Goal: Complete Application Form: Complete application form

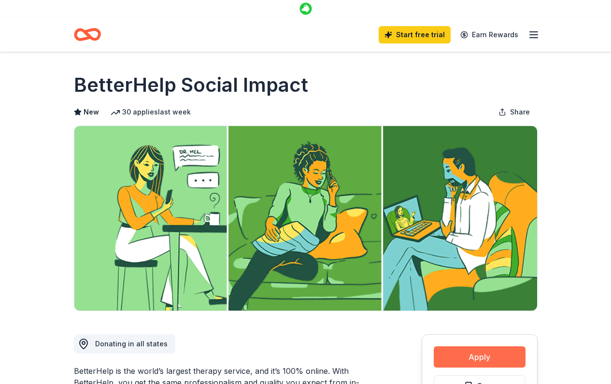
click at [474, 347] on button "Apply" at bounding box center [480, 357] width 92 height 21
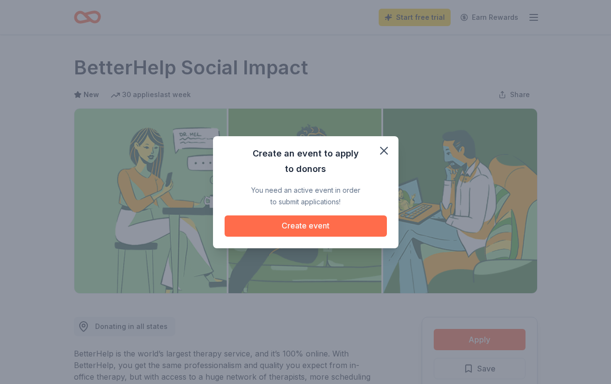
click at [278, 222] on button "Create event" at bounding box center [306, 226] width 162 height 21
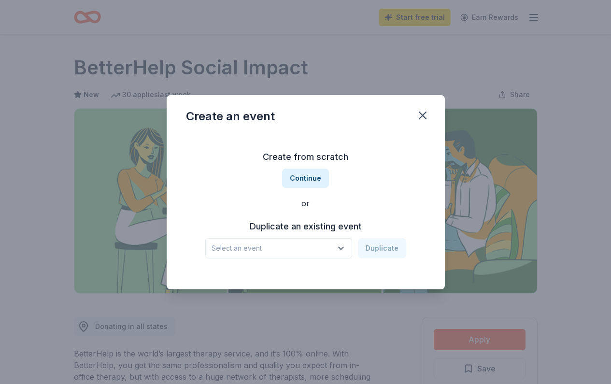
click at [342, 249] on icon "button" at bounding box center [341, 249] width 10 height 10
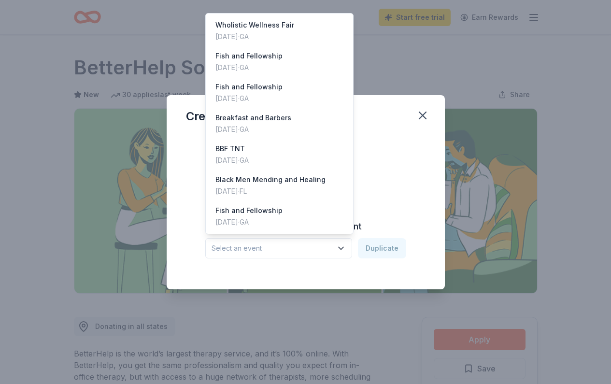
click at [413, 116] on div "Create an event Create from scratch Continue or Duplicate an existing event Sel…" at bounding box center [306, 192] width 278 height 194
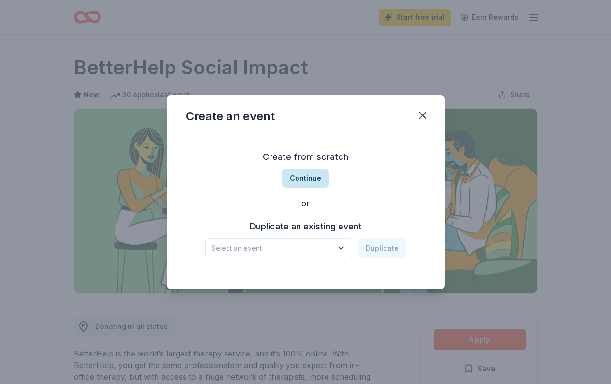
click at [313, 177] on button "Continue" at bounding box center [305, 178] width 47 height 19
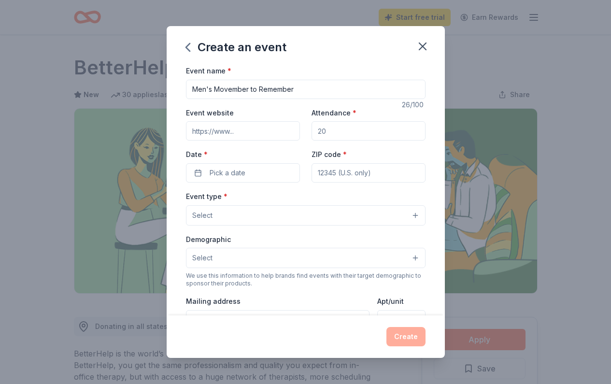
type input "Men's Movember to Remember"
click at [252, 131] on input "Event website" at bounding box center [243, 130] width 114 height 19
type input "[DOMAIN_NAME]"
click at [342, 130] on input "Attendance *" at bounding box center [369, 130] width 114 height 19
type input "30"
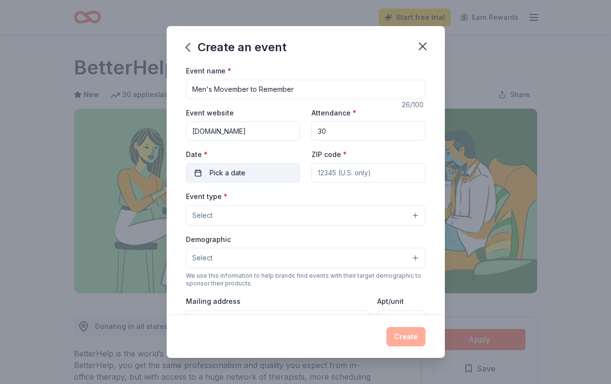
click at [272, 168] on button "Pick a date" at bounding box center [243, 172] width 114 height 19
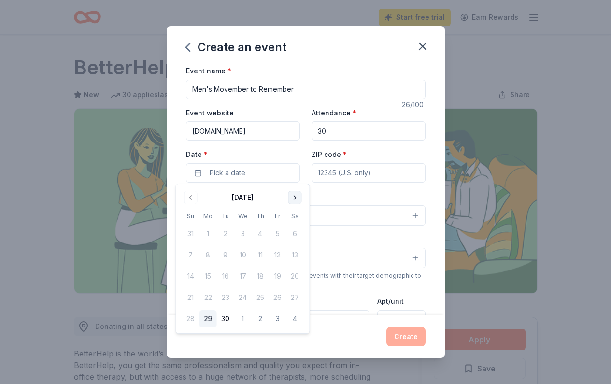
click at [296, 202] on button "Go to next month" at bounding box center [296, 198] width 14 height 14
click at [293, 319] on button "1" at bounding box center [295, 318] width 17 height 17
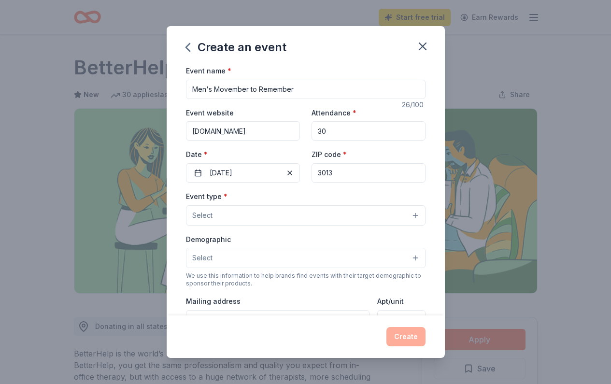
type input "30135"
click at [361, 209] on button "Select" at bounding box center [306, 215] width 240 height 20
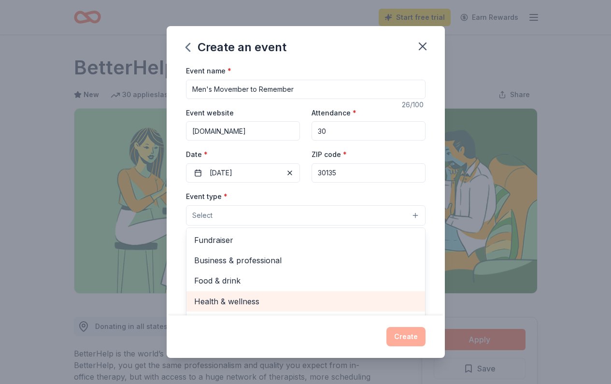
click at [321, 307] on div "Health & wellness" at bounding box center [306, 301] width 239 height 20
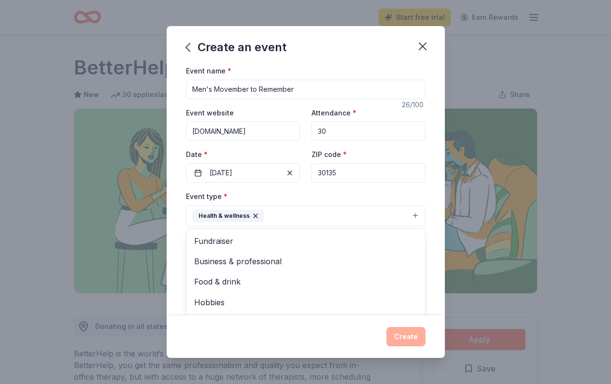
click at [373, 333] on div "Create an event Event name * Men's Movember to Remember 26 /100 Event website […" at bounding box center [306, 192] width 278 height 332
click at [281, 262] on button "Select" at bounding box center [306, 259] width 240 height 20
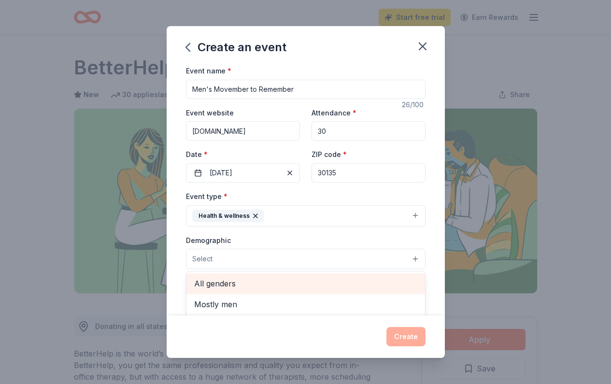
click at [268, 282] on span "All genders" at bounding box center [305, 283] width 223 height 13
click at [275, 284] on span "Mostly men" at bounding box center [305, 284] width 223 height 13
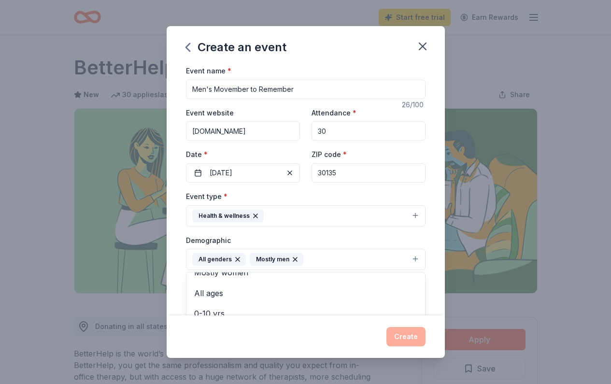
scroll to position [6, 0]
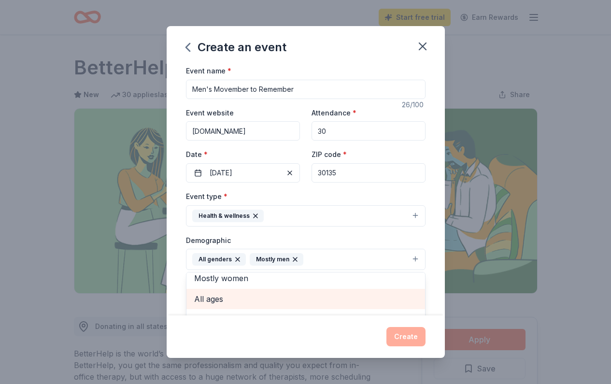
click at [250, 290] on div "All ages" at bounding box center [306, 299] width 239 height 20
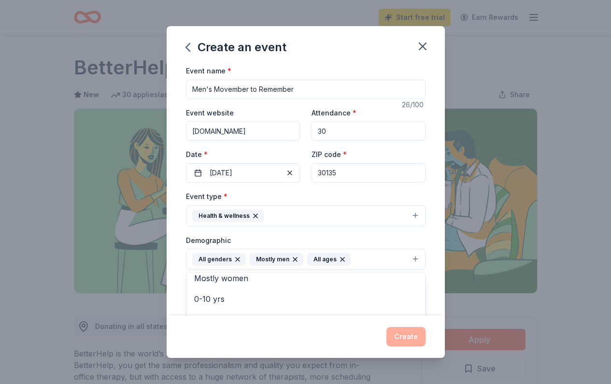
click at [316, 329] on div "Create an event Event name * Men's Movember to Remember 26 /100 Event website […" at bounding box center [306, 192] width 278 height 332
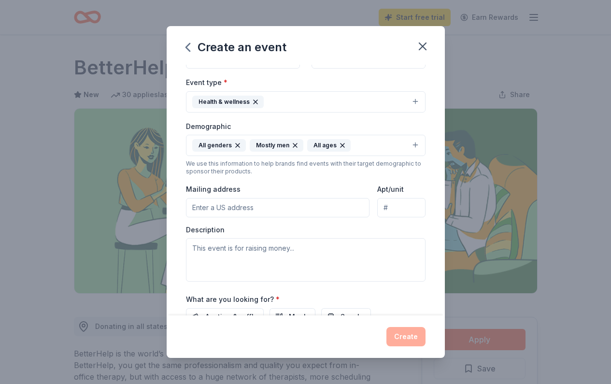
scroll to position [118, 0]
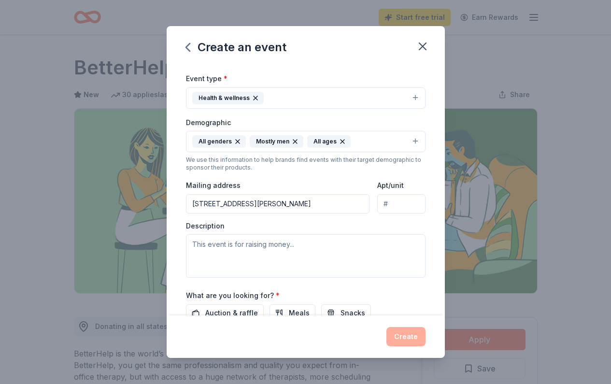
click at [369, 206] on input "[STREET_ADDRESS][PERSON_NAME]" at bounding box center [278, 203] width 184 height 19
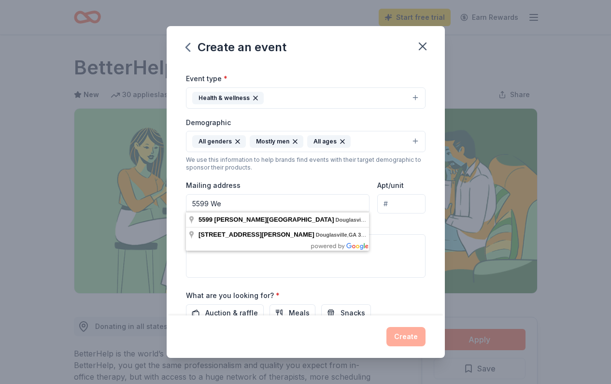
type input "5599 W"
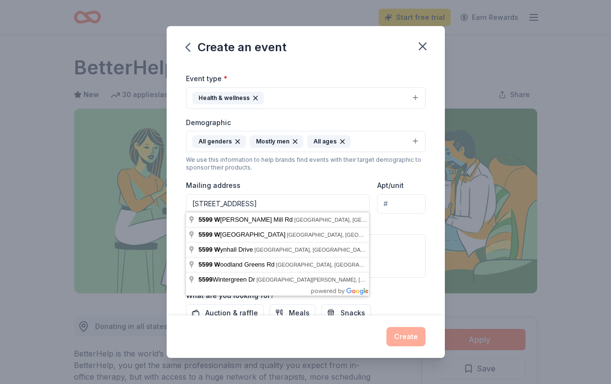
type input "[STREET_ADDRESS][PERSON_NAME]"
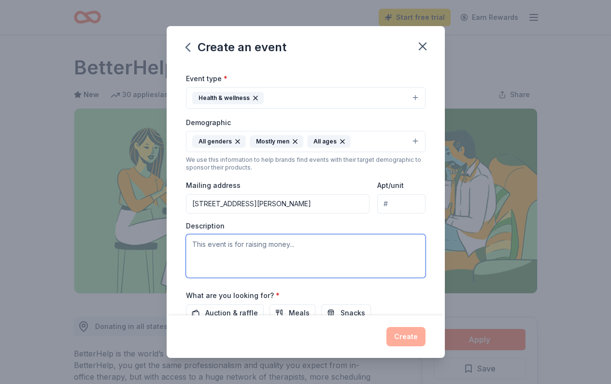
click at [227, 244] on textarea at bounding box center [306, 256] width 240 height 44
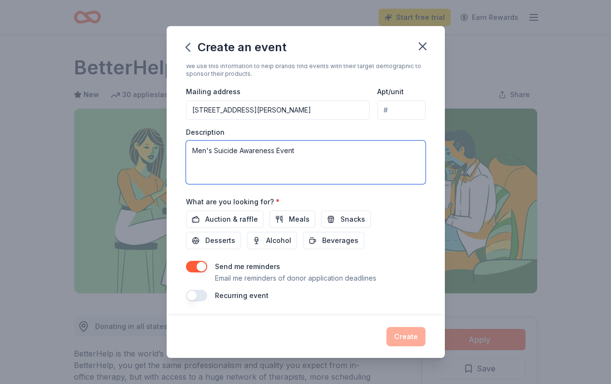
scroll to position [211, 0]
type textarea "Men's Suicide Awareness Event"
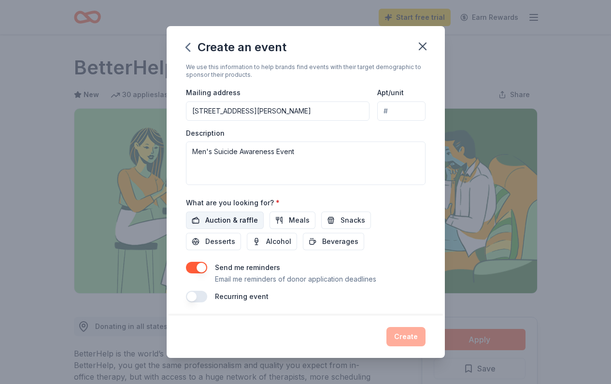
click at [216, 215] on span "Auction & raffle" at bounding box center [231, 221] width 53 height 12
click at [280, 219] on button "Meals" at bounding box center [293, 220] width 46 height 17
click at [284, 221] on button "Meals" at bounding box center [293, 220] width 46 height 17
click at [403, 335] on button "Create" at bounding box center [406, 336] width 39 height 19
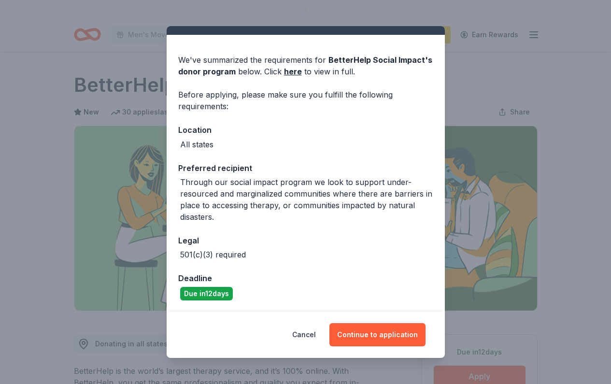
scroll to position [18, 0]
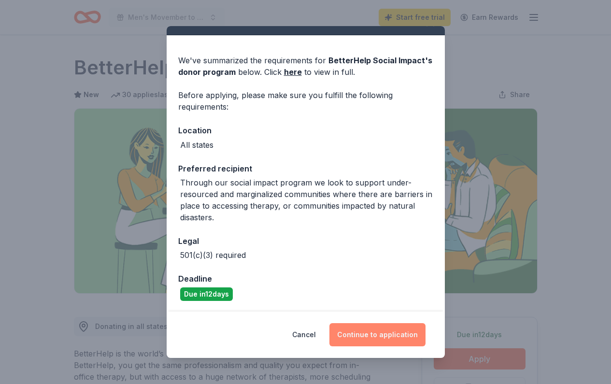
click at [363, 336] on button "Continue to application" at bounding box center [378, 334] width 96 height 23
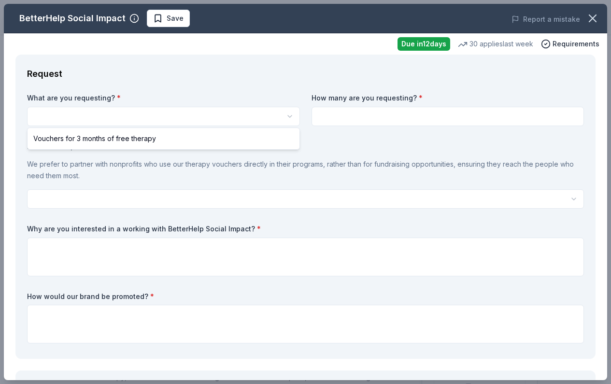
click at [106, 113] on html "Men's Movember to Remember Start free trial Earn Rewards Due [DATE] Share Bette…" at bounding box center [305, 192] width 611 height 384
select select "Vouchers for 3 months of free therapy"
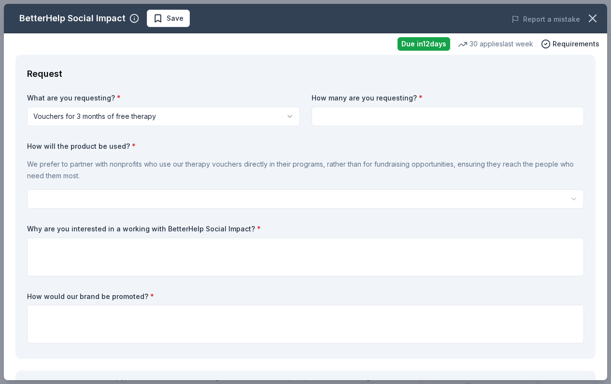
click at [342, 116] on input at bounding box center [448, 116] width 273 height 19
type input "20"
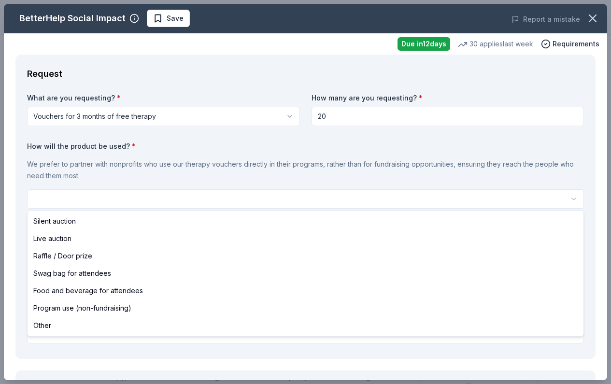
click at [127, 197] on html "Men's Movember to Remember Start free trial Earn Rewards Due [DATE] Share Bette…" at bounding box center [305, 192] width 611 height 384
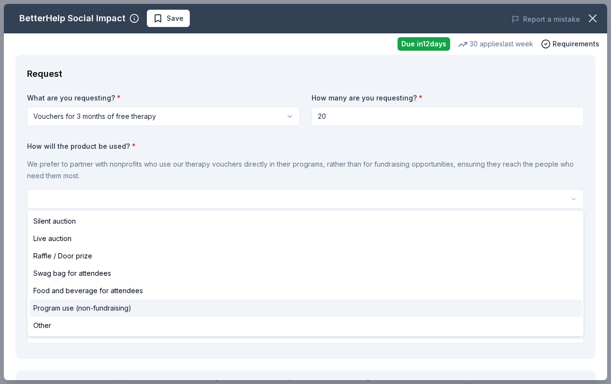
select select "programUse"
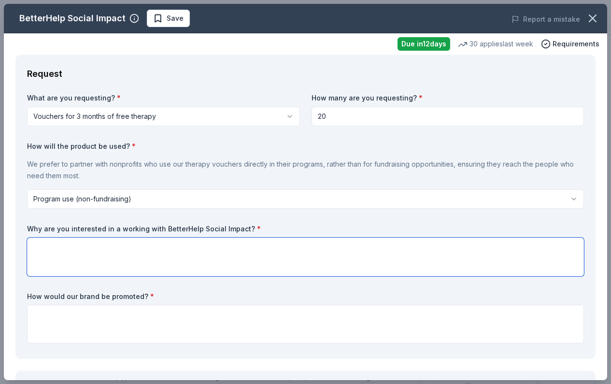
click at [66, 245] on textarea at bounding box center [305, 257] width 557 height 39
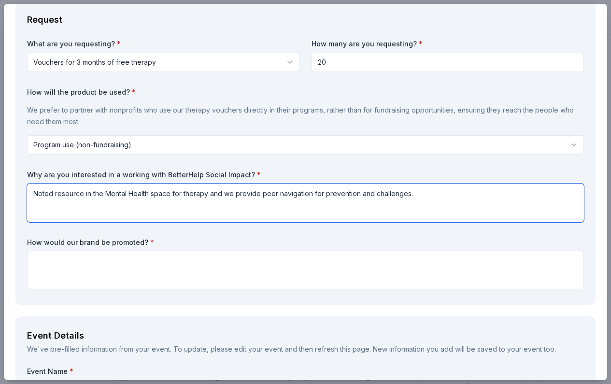
scroll to position [59, 0]
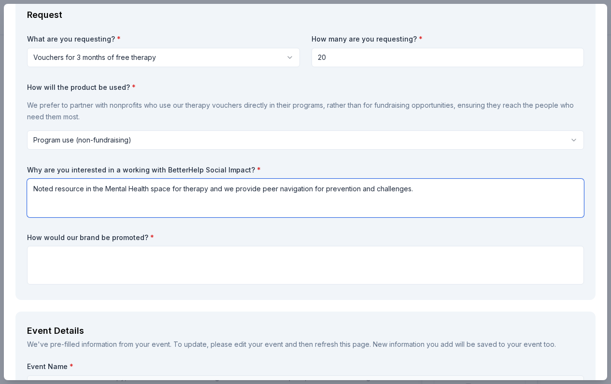
type textarea "Noted resource in the Mental Health space for therapy and we provide peer navig…"
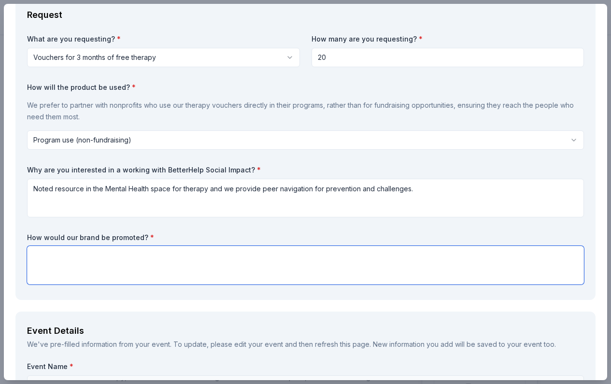
click at [33, 253] on textarea at bounding box center [305, 265] width 557 height 39
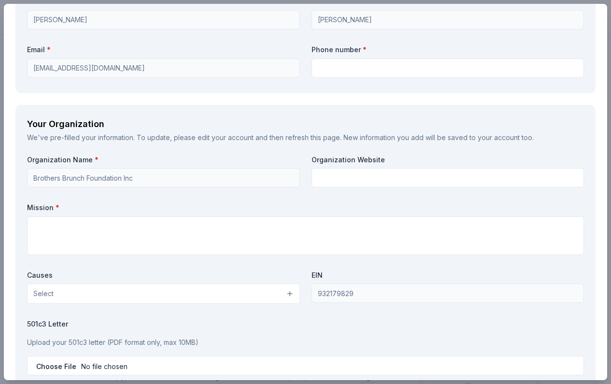
scroll to position [749, 0]
type textarea "Flyer, Event, and Website"
click at [284, 290] on button "Select" at bounding box center [163, 293] width 273 height 20
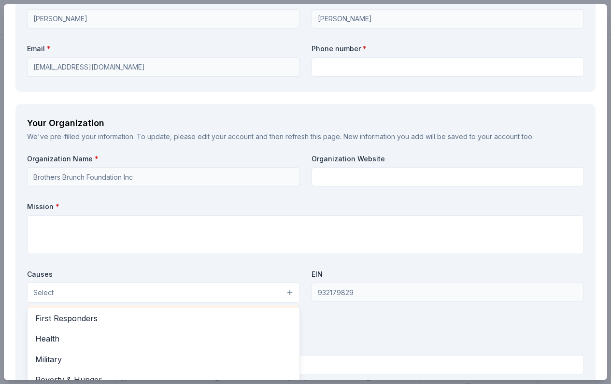
scroll to position [125, 0]
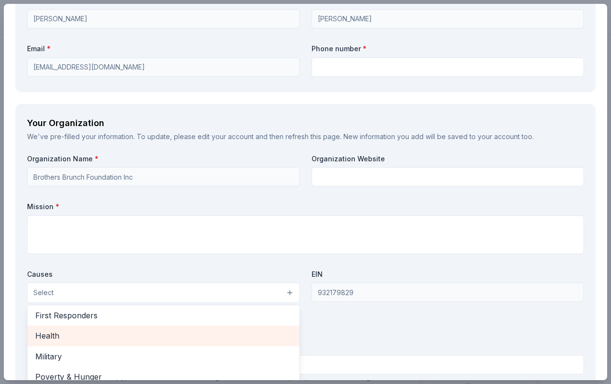
click at [203, 330] on span "Health" at bounding box center [163, 336] width 257 height 13
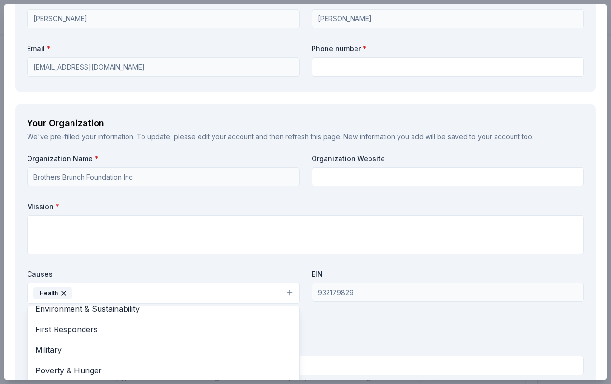
click at [60, 222] on div "Organization Name * Brothers Brunch Foundation Inc Organization Website Mission…" at bounding box center [305, 266] width 557 height 225
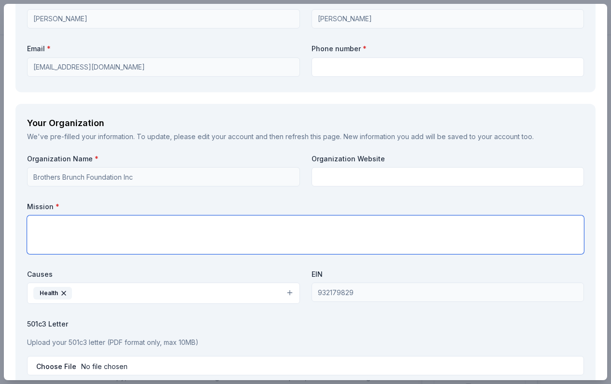
click at [46, 216] on textarea at bounding box center [305, 235] width 557 height 39
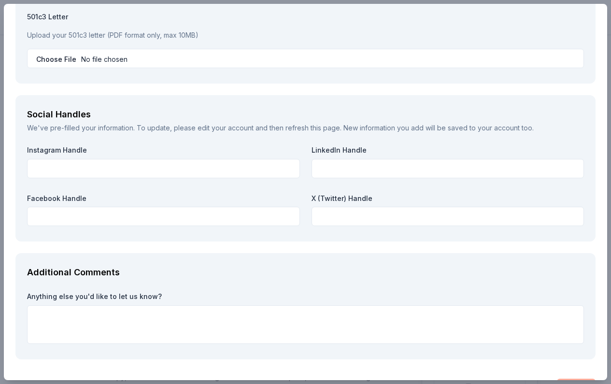
scroll to position [1041, 0]
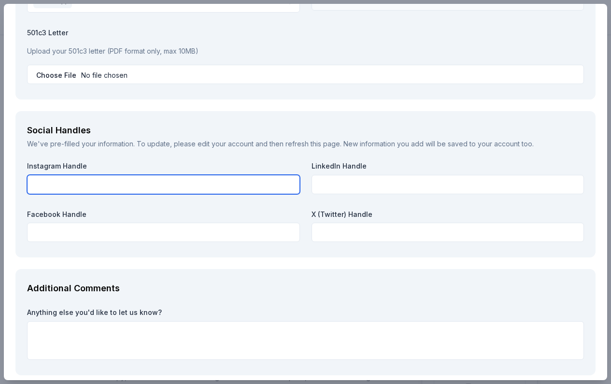
click at [42, 177] on input "text" at bounding box center [163, 184] width 273 height 19
type input "Brothersbrunchfoundationinc"
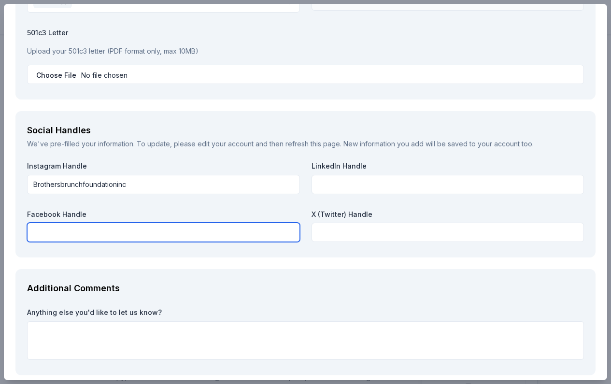
click at [72, 223] on input "text" at bounding box center [163, 232] width 273 height 19
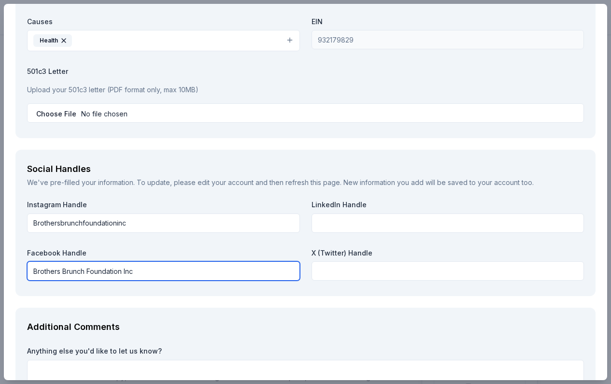
scroll to position [996, 0]
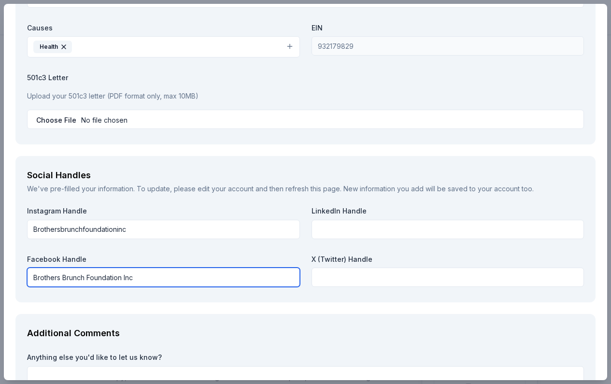
type input "Brothers Brunch Foundation Inc"
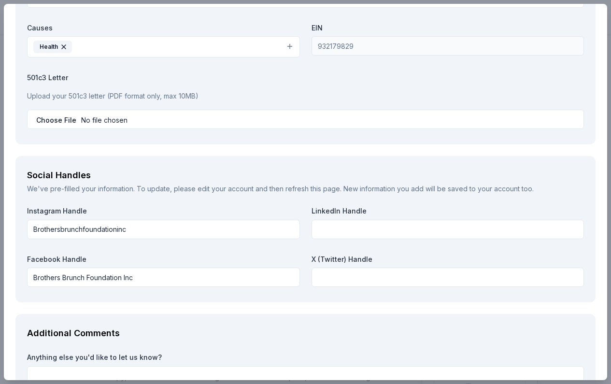
click at [90, 117] on input "file" at bounding box center [305, 119] width 557 height 19
type input "C:\fakepath\IMG_4789.jpeg"
click at [574, 118] on button at bounding box center [575, 120] width 12 height 12
click at [64, 115] on input "file" at bounding box center [305, 119] width 557 height 19
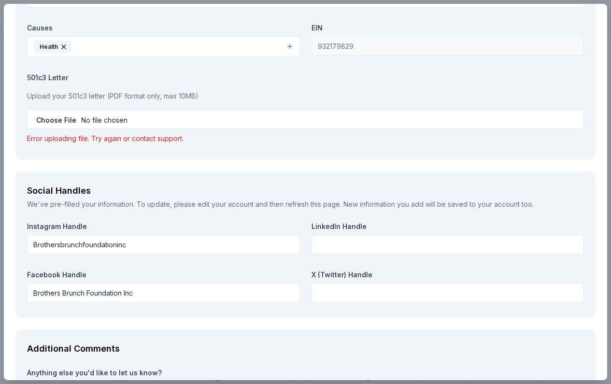
click at [76, 115] on input "file" at bounding box center [305, 119] width 557 height 19
type input "C:\fakepath\Brothers Brunch Foundation EIN.pdf"
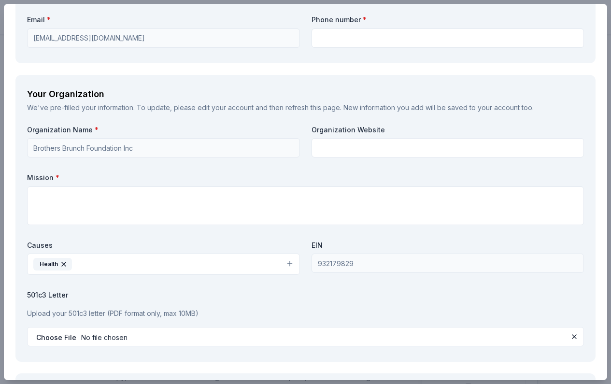
scroll to position [776, 0]
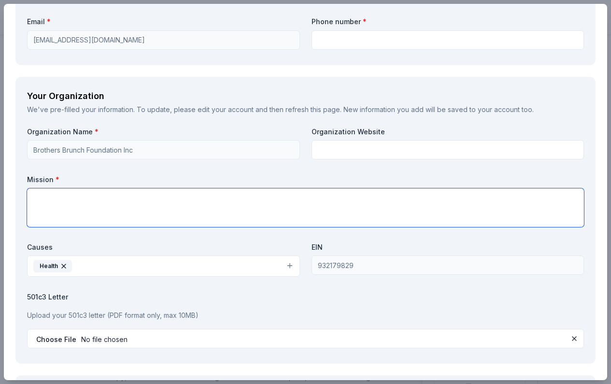
click at [40, 199] on textarea at bounding box center [305, 208] width 557 height 39
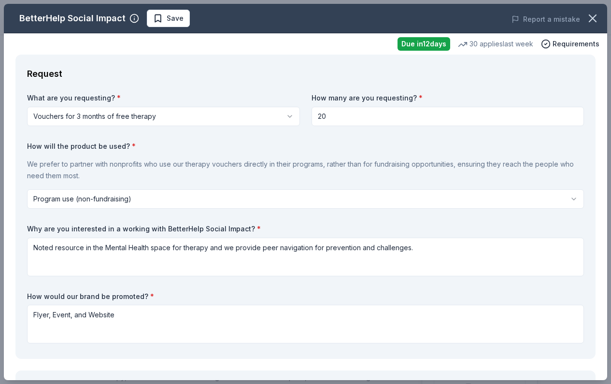
scroll to position [0, 0]
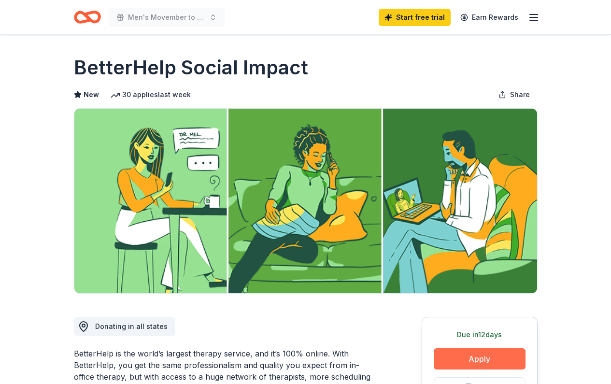
click at [468, 357] on button "Apply" at bounding box center [480, 359] width 92 height 21
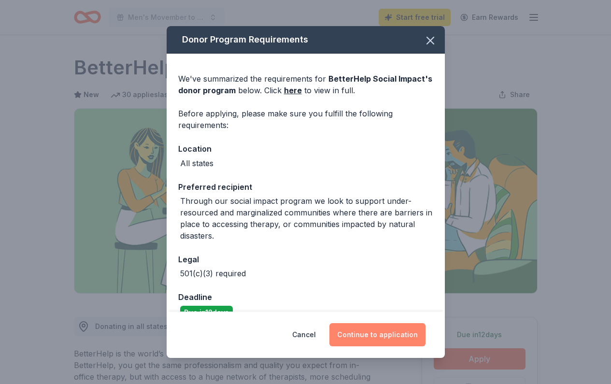
click at [396, 333] on button "Continue to application" at bounding box center [378, 334] width 96 height 23
